Goal: Task Accomplishment & Management: Manage account settings

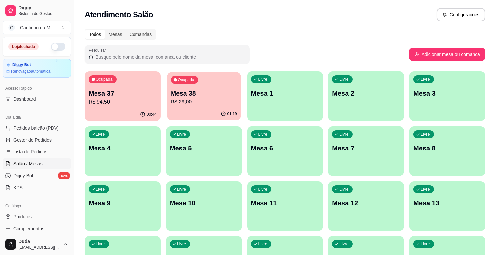
click at [170, 112] on div "01:19" at bounding box center [204, 114] width 74 height 13
click at [31, 137] on span "Gestor de Pedidos" at bounding box center [32, 139] width 38 height 7
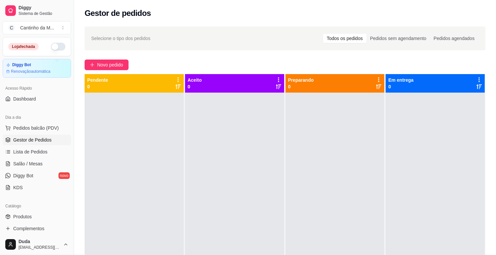
scroll to position [8, 0]
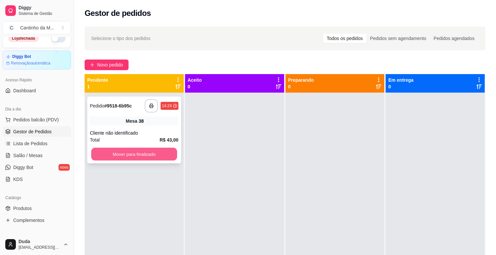
click at [120, 149] on button "Mover para finalizado" at bounding box center [134, 154] width 86 height 13
click at [140, 154] on button "Mover para finalizado" at bounding box center [134, 154] width 86 height 13
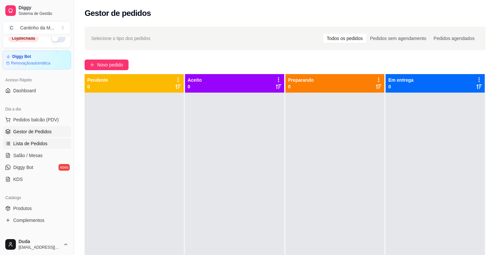
click at [30, 146] on span "Lista de Pedidos" at bounding box center [30, 143] width 34 height 7
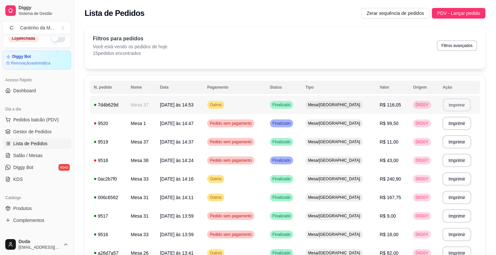
click at [446, 105] on button "Imprimir" at bounding box center [457, 104] width 28 height 13
click at [34, 129] on span "Gestor de Pedidos" at bounding box center [32, 131] width 38 height 7
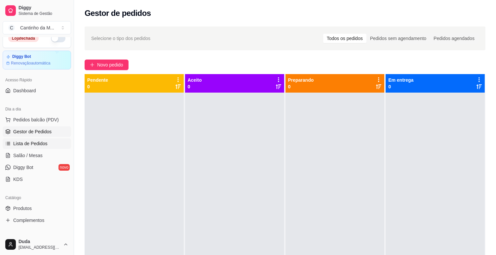
click at [17, 141] on span "Lista de Pedidos" at bounding box center [30, 143] width 34 height 7
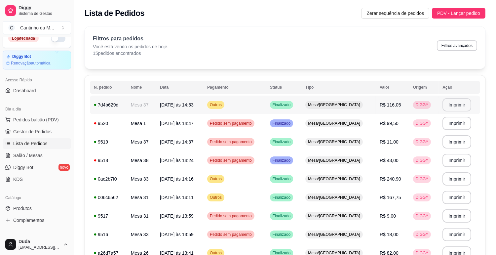
click at [451, 106] on button "Imprimir" at bounding box center [456, 104] width 29 height 13
click at [32, 131] on span "Gestor de Pedidos" at bounding box center [32, 131] width 38 height 7
